Goal: Information Seeking & Learning: Learn about a topic

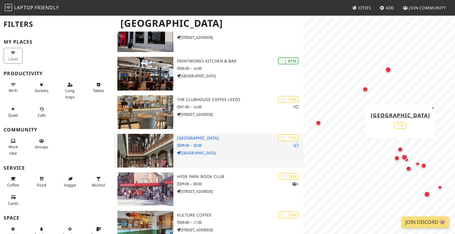
scroll to position [113, 0]
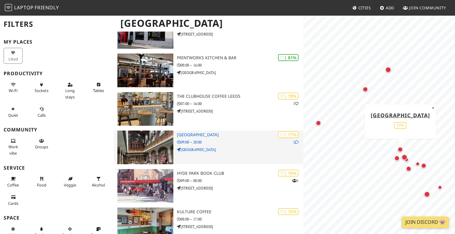
click at [230, 139] on p "09:00 – 20:00" at bounding box center [240, 142] width 126 height 6
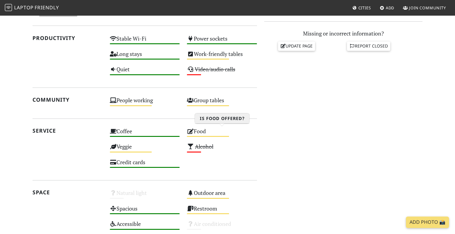
scroll to position [258, 0]
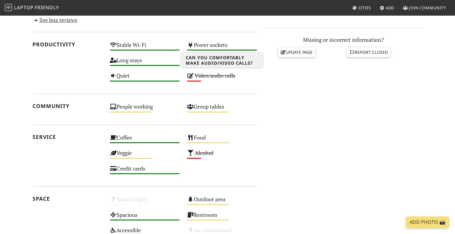
click at [219, 77] on s "Video/audio calls" at bounding box center [215, 75] width 41 height 7
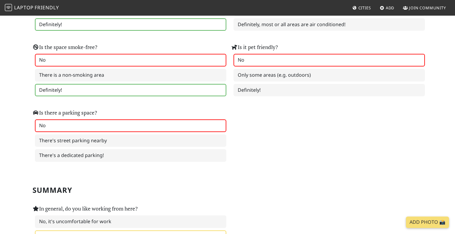
scroll to position [802, 0]
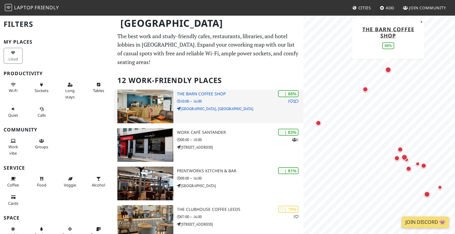
click at [204, 92] on h3 "The Barn Coffee Shop" at bounding box center [240, 94] width 126 height 5
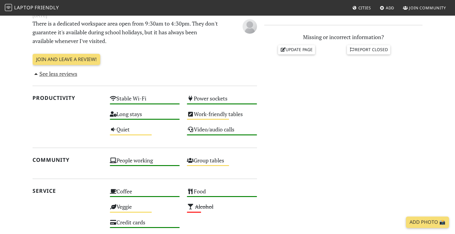
scroll to position [258, 0]
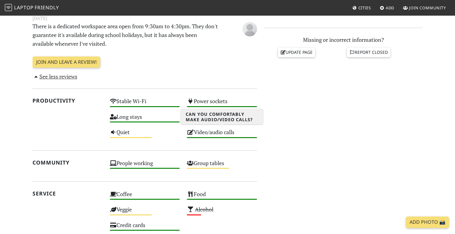
click at [216, 133] on div "Video/audio calls High" at bounding box center [221, 134] width 77 height 15
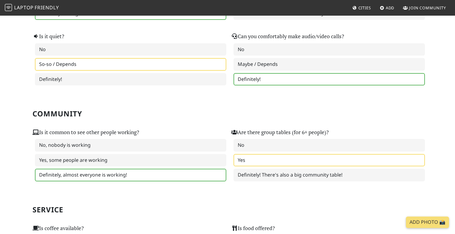
scroll to position [191, 0]
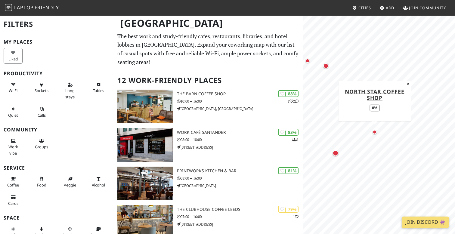
click at [375, 134] on div "Map marker" at bounding box center [374, 132] width 7 height 7
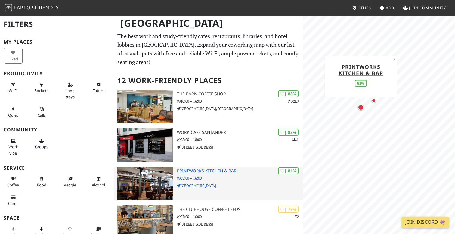
click at [230, 169] on h3 "Printworks Kitchen & Bar" at bounding box center [240, 171] width 126 height 5
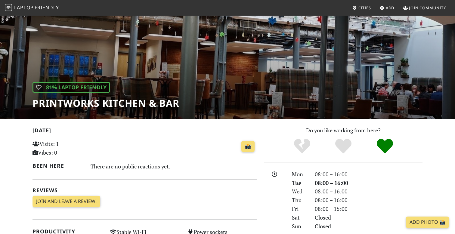
scroll to position [25, 0]
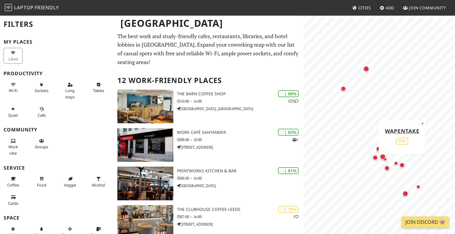
click at [401, 166] on div "Map marker" at bounding box center [402, 165] width 5 height 5
click at [376, 148] on div "Map marker" at bounding box center [378, 148] width 5 height 5
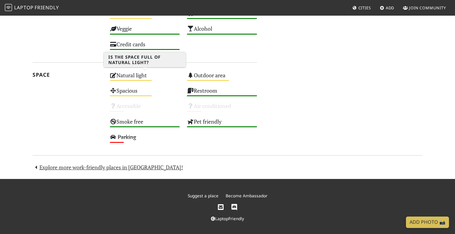
scroll to position [339, 0]
